Goal: Task Accomplishment & Management: Manage account settings

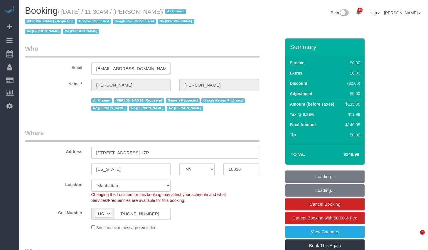
select select "NY"
select select "number:89"
select select "number:90"
select select "number:15"
select select "number:6"
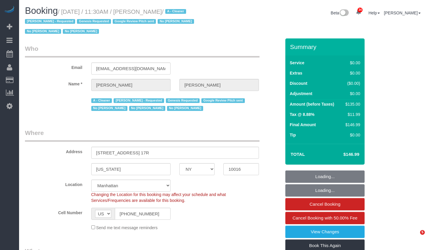
select select "number:21"
select select "1"
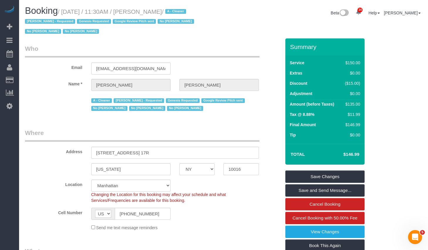
click at [146, 14] on small "/ October 06, 2025 / 11:30AM / Joshua Smith / A - Cleaner Alketa Tomaj - Reques…" at bounding box center [110, 22] width 171 height 26
drag, startPoint x: 147, startPoint y: 13, endPoint x: 182, endPoint y: 11, distance: 35.9
click at [182, 11] on small "/ October 06, 2025 / 11:30AM / Joshua Smith / A - Cleaner Alketa Tomaj - Reques…" at bounding box center [110, 22] width 171 height 26
copy small "Joshua Smith"
drag, startPoint x: 68, startPoint y: 11, endPoint x: 183, endPoint y: 11, distance: 115.7
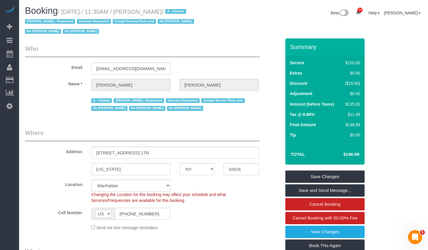
click at [183, 11] on small "/ October 06, 2025 / 11:30AM / Joshua Smith / A - Cleaner Alketa Tomaj - Reques…" at bounding box center [110, 22] width 171 height 26
copy small "October 06, 2025 / 11:30AM / Joshua Smith"
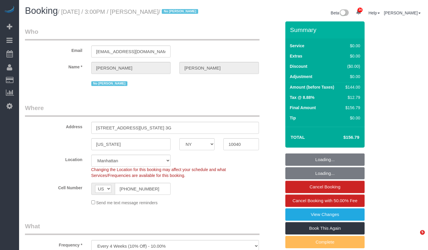
select select "NY"
select select "1"
select select "spot1"
select select "number:63"
select select "number:90"
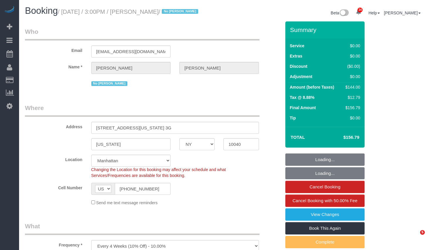
select select "number:15"
select select "number:5"
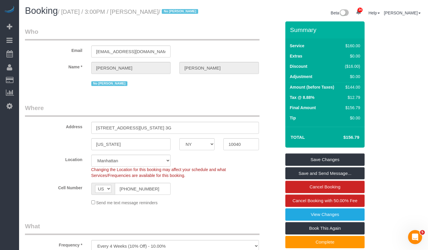
click at [73, 12] on small "/ October 06, 2025 / 3:00PM / Lise Hirschberg / No Noufoh Sodandji" at bounding box center [129, 12] width 142 height 6
click at [66, 13] on small "/ October 06, 2025 / 3:00PM / Lise Hirschberg / No Noufoh Sodandji" at bounding box center [129, 12] width 142 height 6
click at [78, 15] on small "/ October 06, 2025 / 3:00PM / Lise Hirschberg / No Noufoh Sodandji" at bounding box center [129, 12] width 142 height 6
copy small "October 06, 2025 / 3:00PM / Lise Hirschberg"
drag, startPoint x: 67, startPoint y: 11, endPoint x: 185, endPoint y: 15, distance: 117.8
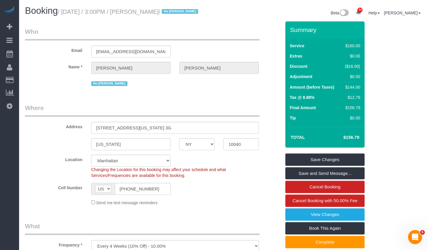
click at [185, 15] on small "/ October 06, 2025 / 3:00PM / Lise Hirschberg / No Noufoh Sodandji" at bounding box center [129, 12] width 142 height 6
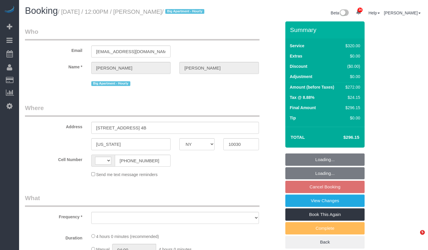
select select "NY"
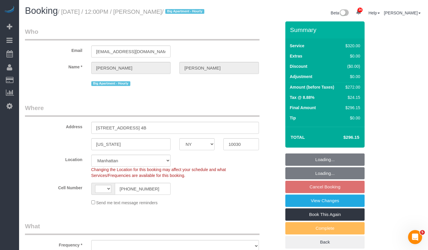
select select "string:[GEOGRAPHIC_DATA]"
select select "object:821"
select select "240"
select select "string:stripe-pm_1Rf2gy4VGloSiKo7S6Ideuvg"
select select "spot5"
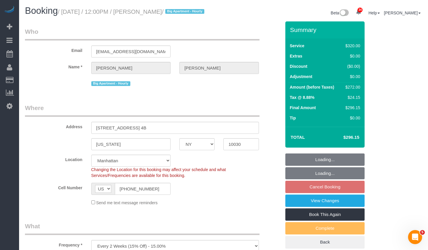
select select "number:89"
select select "number:90"
select select "number:15"
select select "number:5"
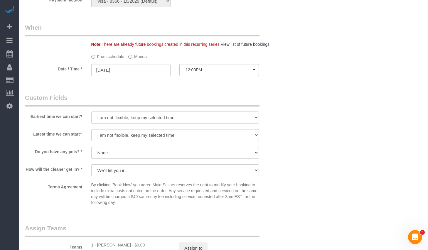
scroll to position [431, 0]
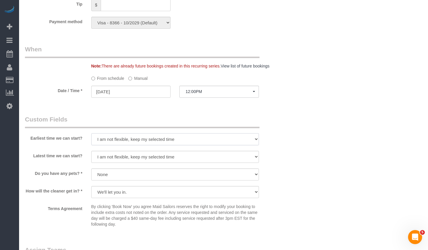
click at [117, 145] on select "I am not flexible, keep my selected time 8:00 AM 9:00 AM 10:00 AM 11:00 AM 12:0…" at bounding box center [175, 139] width 168 height 12
select select "number:58"
click at [91, 140] on select "I am not flexible, keep my selected time 8:00 AM 9:00 AM 10:00 AM 11:00 AM 12:0…" at bounding box center [175, 139] width 168 height 12
click at [118, 163] on select "I am not flexible, keep my selected time 8:00 AM 9:00 AM 10:00 AM 11:00 AM 12:0…" at bounding box center [175, 157] width 168 height 12
select select "number:74"
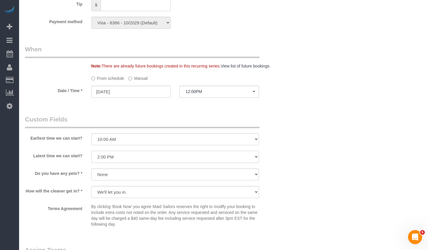
click at [91, 158] on select "I am not flexible, keep my selected time 8:00 AM 9:00 AM 10:00 AM 11:00 AM 12:0…" at bounding box center [175, 157] width 168 height 12
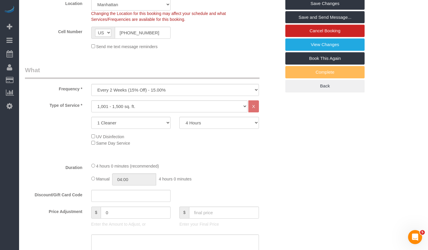
scroll to position [0, 0]
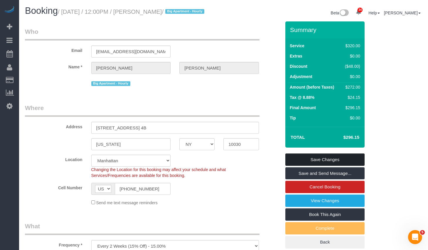
click at [322, 164] on link "Save Changes" at bounding box center [324, 160] width 79 height 12
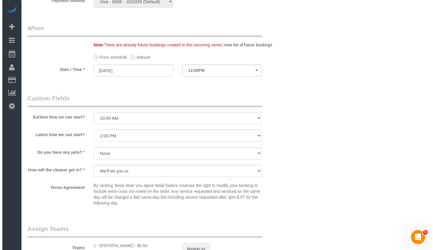
scroll to position [584, 0]
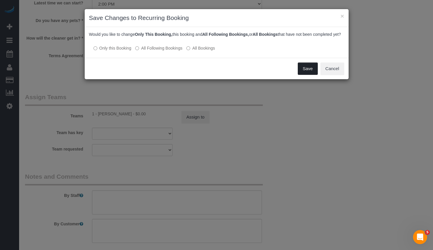
click at [304, 75] on button "Save" at bounding box center [307, 69] width 20 height 12
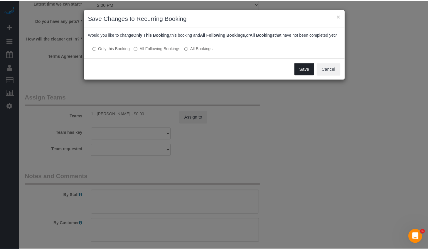
scroll to position [42, 0]
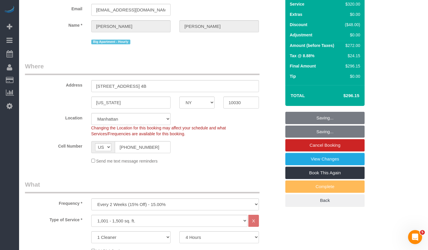
click at [245, 150] on div "Cell Number AF AL DZ AD AO AI AQ AG AR AM AW AU AT AZ BS BH BD BB BY BE BZ BJ B…" at bounding box center [153, 147] width 265 height 12
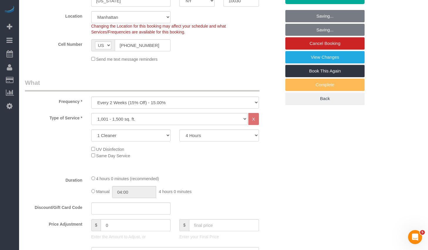
scroll to position [305, 0]
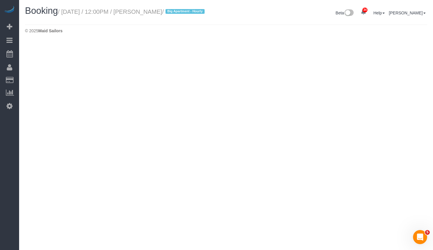
select select "NY"
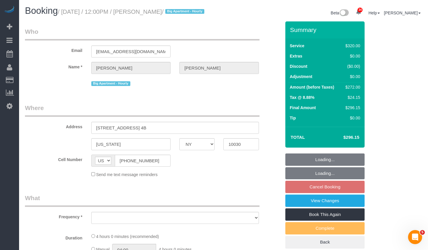
select select "object:2359"
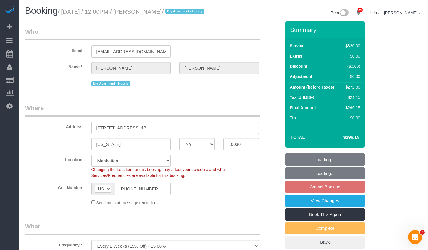
select select "string:stripe-pm_1Rf2gy4VGloSiKo7S6Ideuvg"
select select "object:2369"
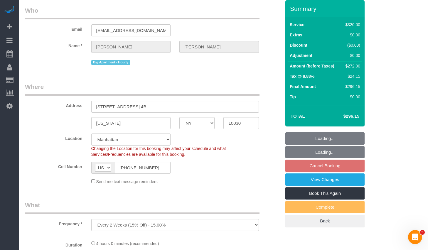
select select "240"
select select "spot64"
select select "number:58"
select select "number:74"
select select "number:15"
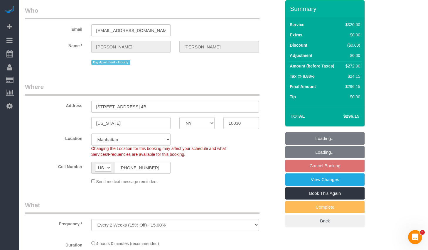
select select "number:5"
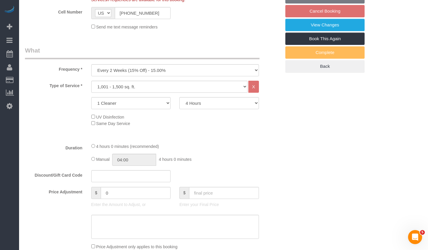
scroll to position [200, 0]
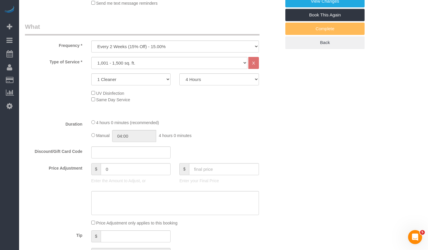
click at [229, 115] on div at bounding box center [175, 115] width 176 height 0
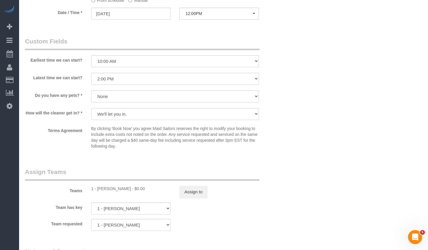
scroll to position [513, 0]
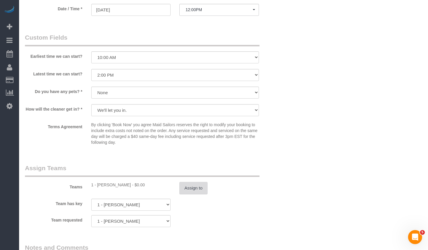
click at [187, 192] on button "Assign to" at bounding box center [193, 188] width 28 height 12
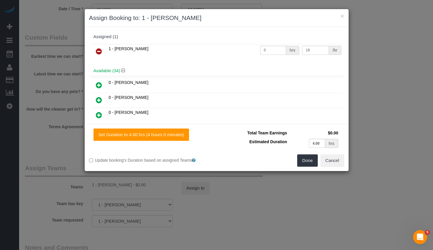
click at [99, 51] on icon at bounding box center [99, 51] width 6 height 7
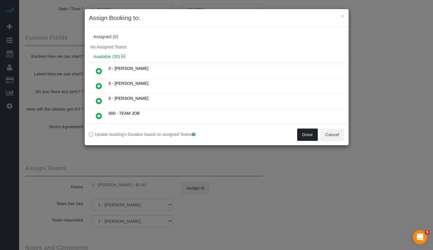
click at [302, 140] on button "Done" at bounding box center [307, 135] width 21 height 12
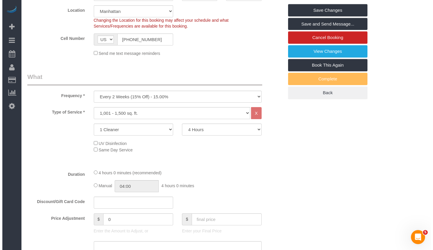
scroll to position [0, 0]
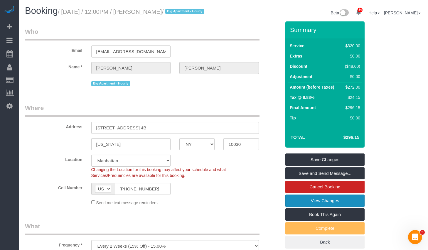
click at [295, 206] on link "View Changes" at bounding box center [324, 201] width 79 height 12
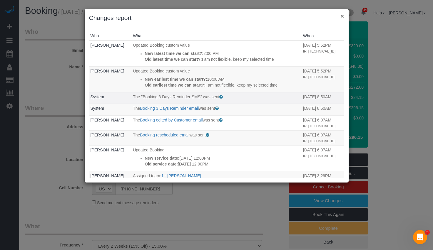
drag, startPoint x: 341, startPoint y: 16, endPoint x: 299, endPoint y: 102, distance: 95.2
click at [301, 100] on sui-modal "× Changes report Who What When [PERSON_NAME] Updated Booking custom value New l…" at bounding box center [217, 96] width 264 height 174
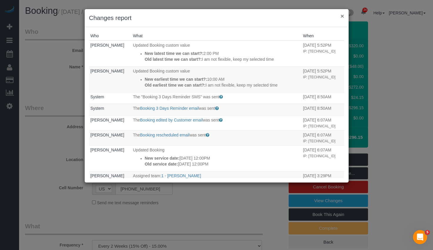
click at [340, 15] on button "×" at bounding box center [342, 16] width 4 height 6
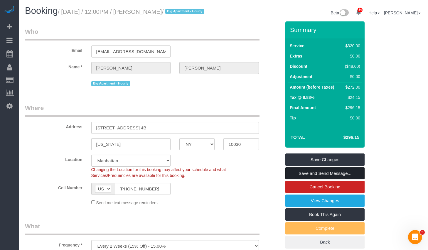
click at [318, 180] on link "Save and Send Message..." at bounding box center [324, 173] width 79 height 12
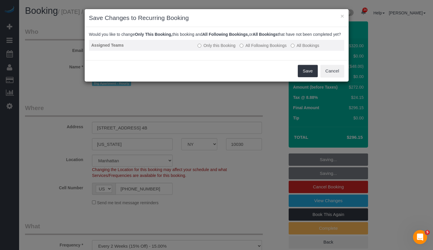
click at [260, 48] on label "All Following Bookings" at bounding box center [262, 46] width 47 height 6
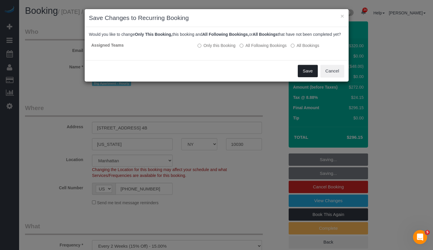
click at [306, 76] on button "Save" at bounding box center [307, 71] width 20 height 12
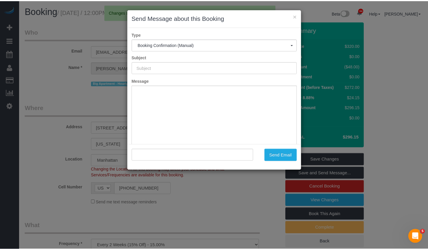
scroll to position [43, 0]
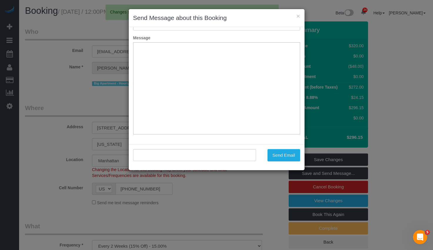
type input "Cleaning Confirmed for [DATE] 12:00pm"
type input ""[PERSON_NAME]" <[EMAIL_ADDRESS][DOMAIN_NAME]>"
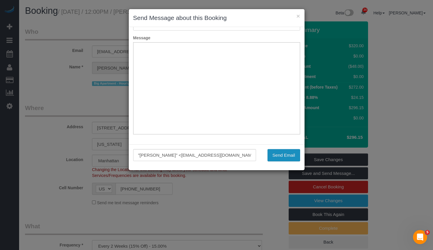
click at [283, 154] on button "Send Email" at bounding box center [283, 155] width 33 height 12
